Goal: Understand process/instructions

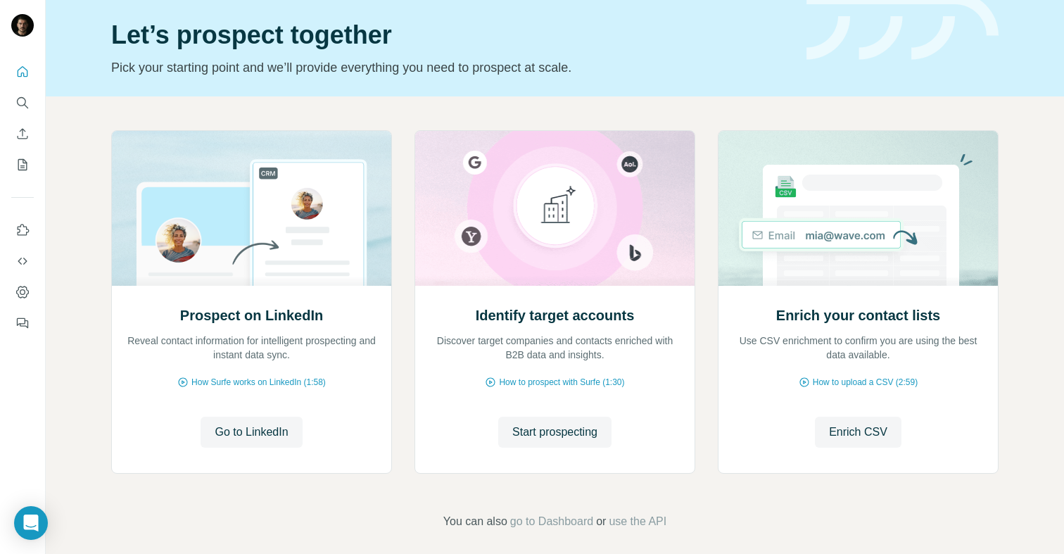
scroll to position [54, 0]
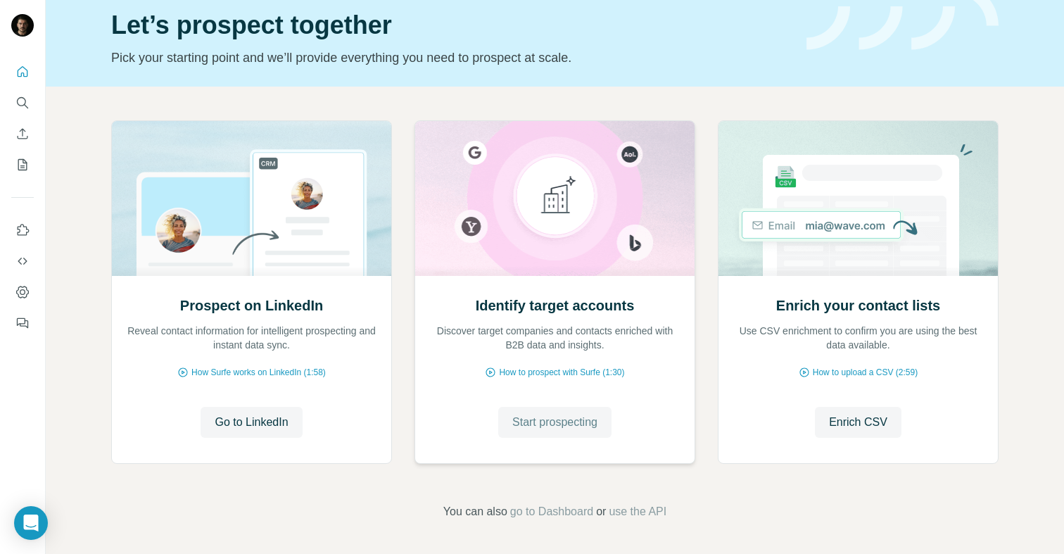
click at [575, 424] on span "Start prospecting" at bounding box center [554, 422] width 85 height 17
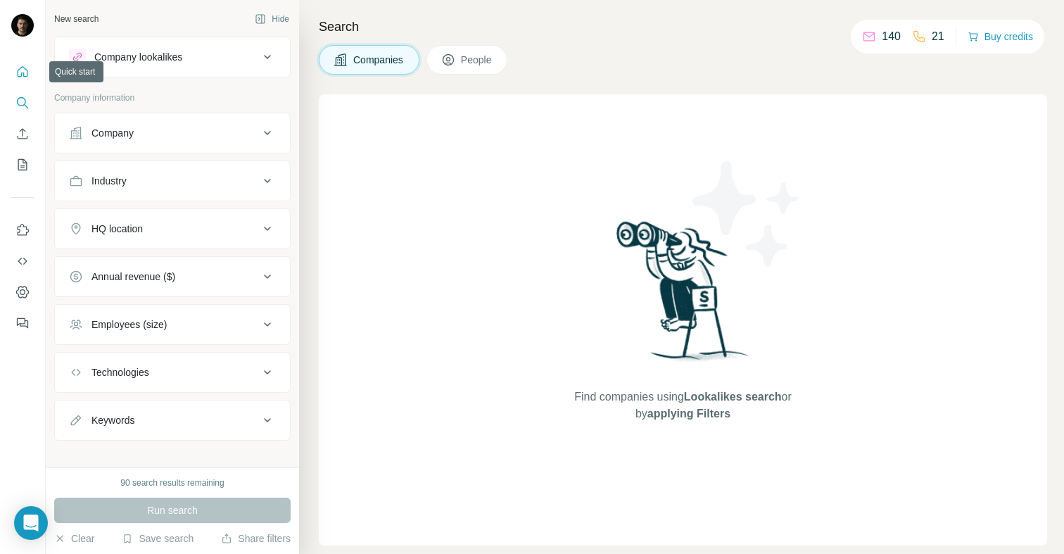
click at [26, 82] on button "Quick start" at bounding box center [22, 71] width 23 height 25
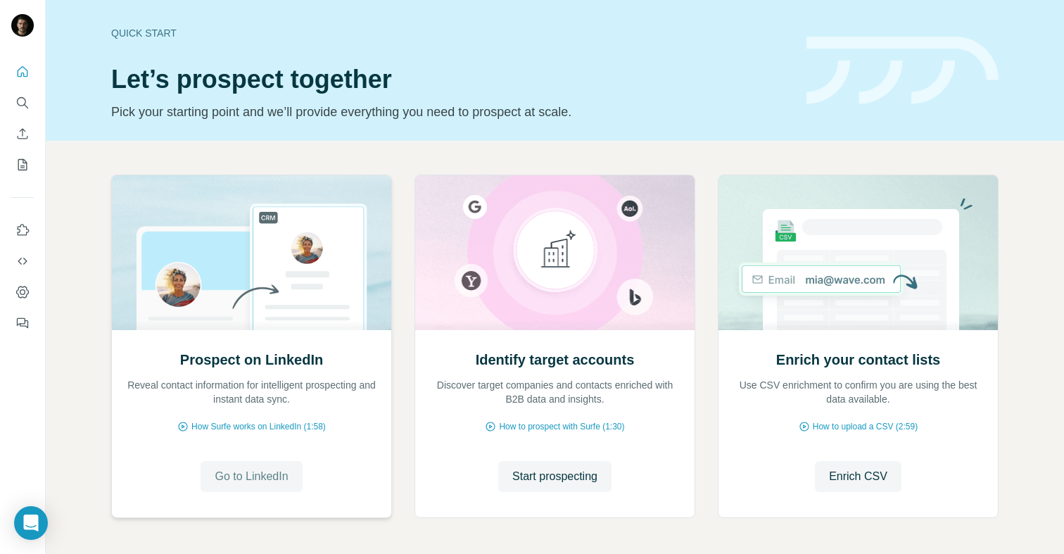
click at [251, 470] on span "Go to LinkedIn" at bounding box center [251, 476] width 73 height 17
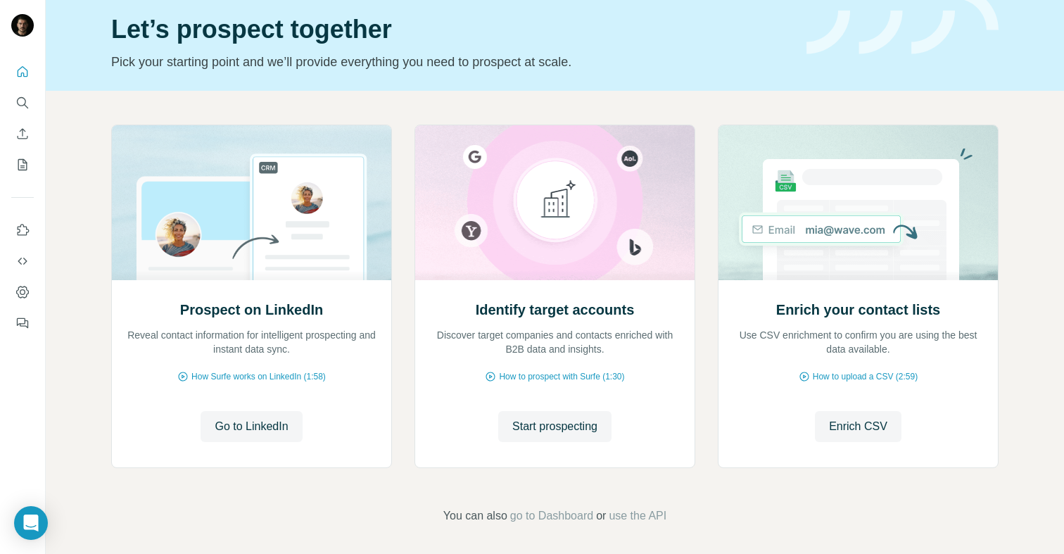
scroll to position [54, 0]
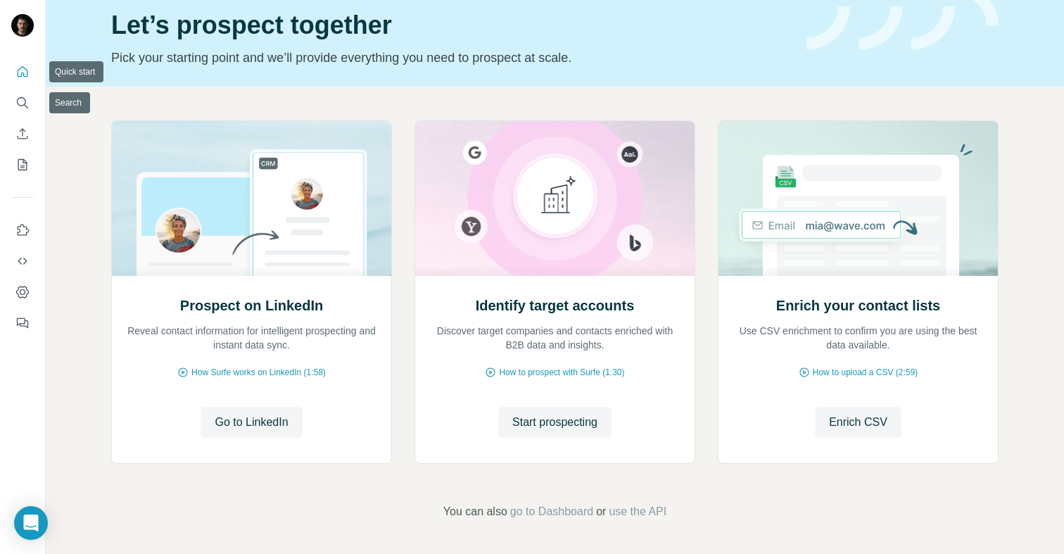
click at [17, 74] on icon "Quick start" at bounding box center [22, 72] width 14 height 14
click at [27, 298] on icon "Dashboard" at bounding box center [22, 292] width 14 height 14
